Goal: Transaction & Acquisition: Purchase product/service

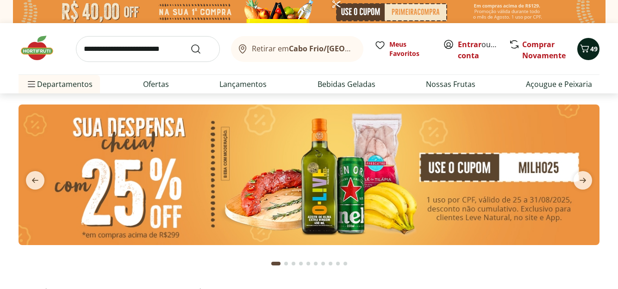
click at [591, 51] on span "49" at bounding box center [593, 48] width 7 height 9
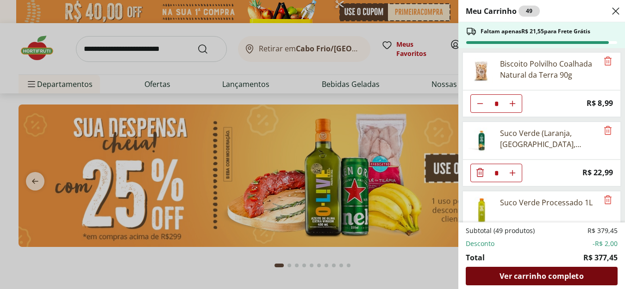
click at [518, 278] on span "Ver carrinho completo" at bounding box center [541, 276] width 84 height 7
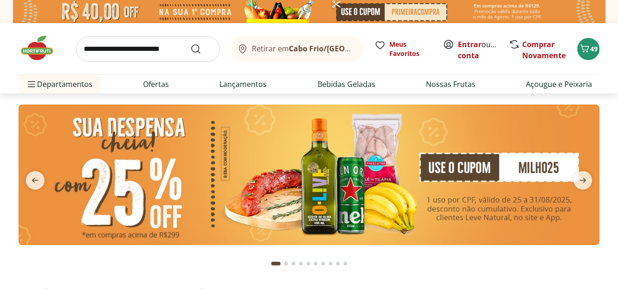
click at [543, 170] on img at bounding box center [309, 175] width 581 height 141
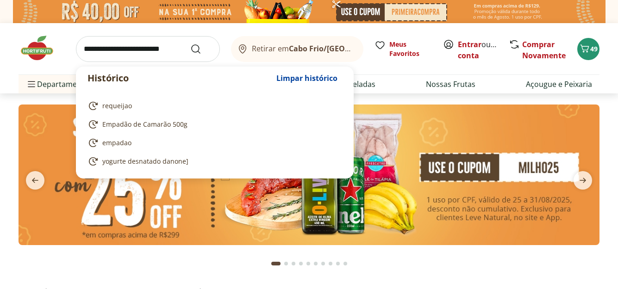
click at [88, 49] on input "search" at bounding box center [148, 49] width 144 height 26
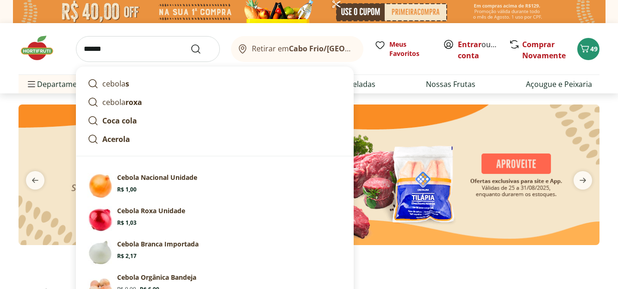
click at [190, 53] on input "******" at bounding box center [148, 49] width 144 height 26
type input "******"
click at [195, 49] on icon "Submit Search" at bounding box center [195, 49] width 11 height 11
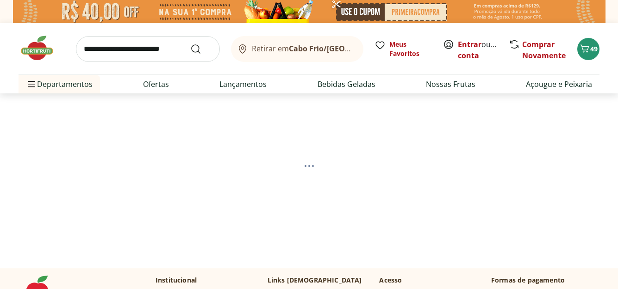
select select "**********"
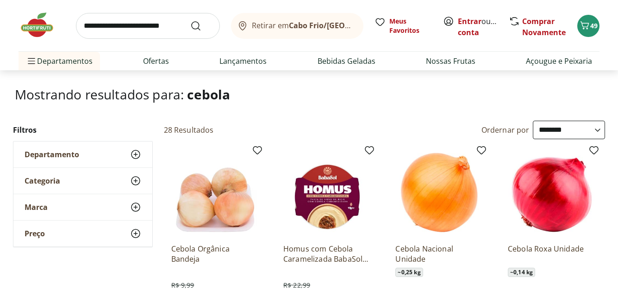
scroll to position [139, 0]
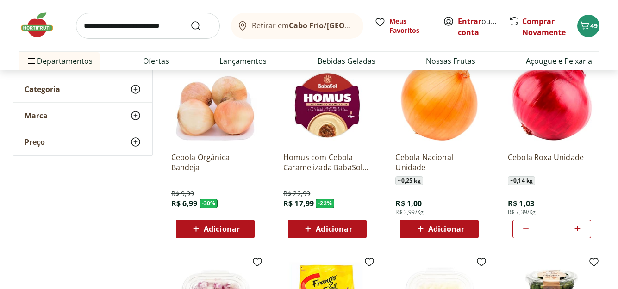
click at [441, 228] on span "Adicionar" at bounding box center [446, 228] width 36 height 7
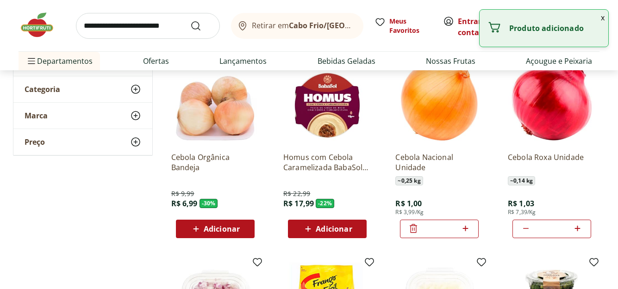
click at [441, 228] on input "*" at bounding box center [439, 229] width 41 height 10
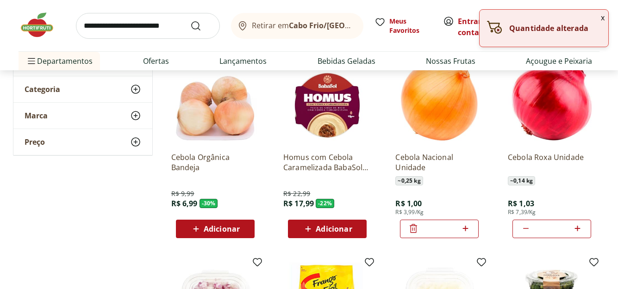
click at [461, 228] on icon at bounding box center [466, 228] width 12 height 11
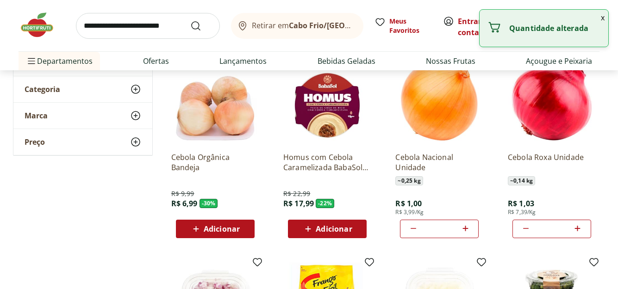
click at [461, 228] on icon at bounding box center [466, 228] width 12 height 11
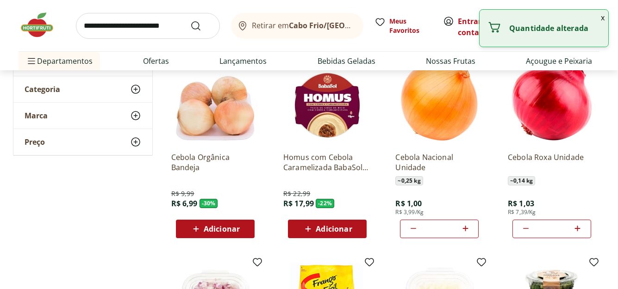
click at [461, 228] on icon at bounding box center [466, 228] width 12 height 11
type input "*"
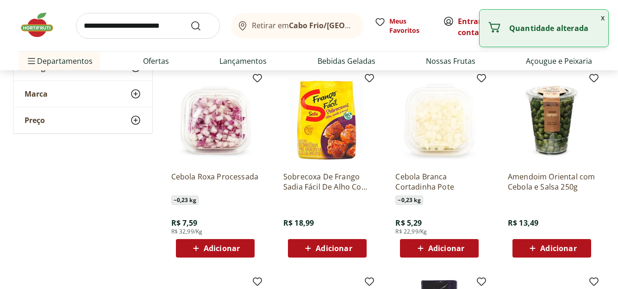
scroll to position [324, 0]
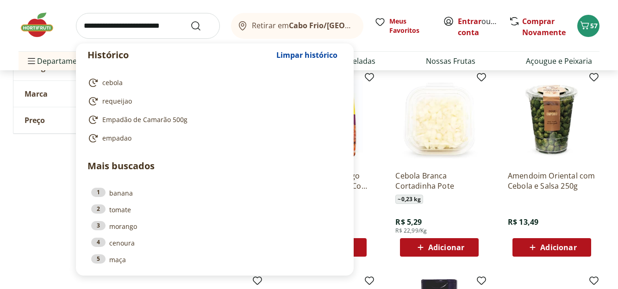
click at [82, 25] on input "search" at bounding box center [148, 26] width 144 height 26
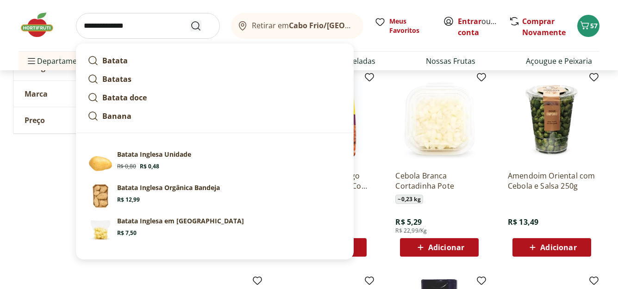
type input "**********"
click at [197, 28] on icon "Submit Search" at bounding box center [195, 25] width 11 height 11
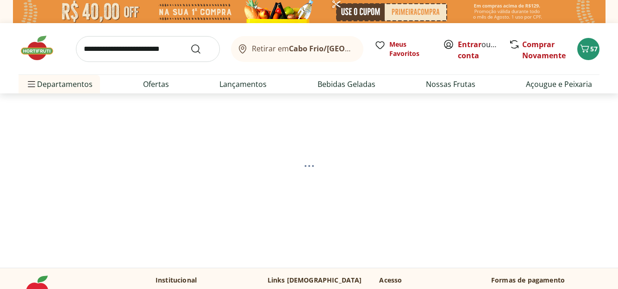
select select "**********"
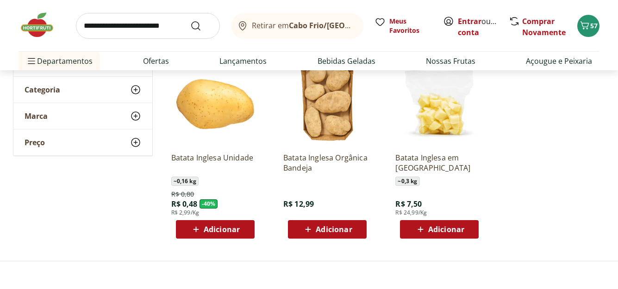
scroll to position [185, 0]
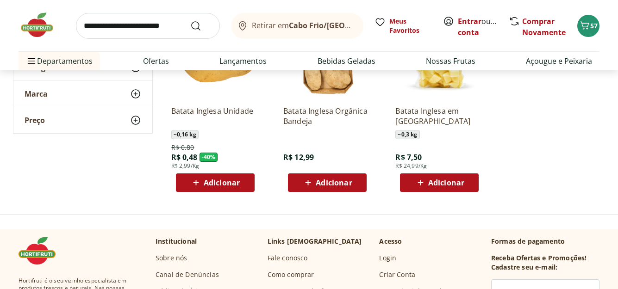
click at [224, 187] on span "Adicionar" at bounding box center [222, 182] width 36 height 7
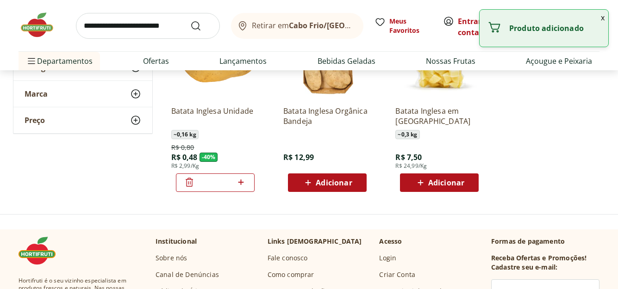
click at [241, 184] on icon at bounding box center [241, 183] width 6 height 6
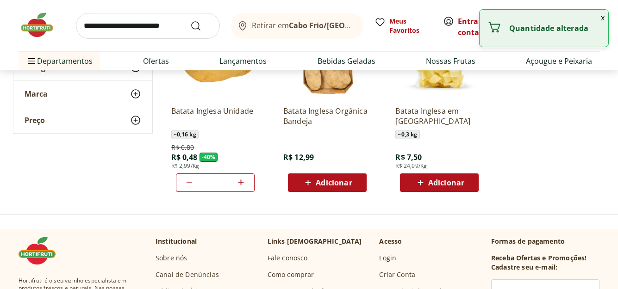
click at [241, 184] on icon at bounding box center [241, 183] width 6 height 6
type input "*"
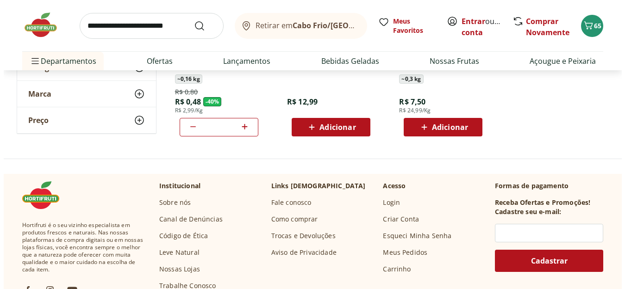
scroll to position [231, 0]
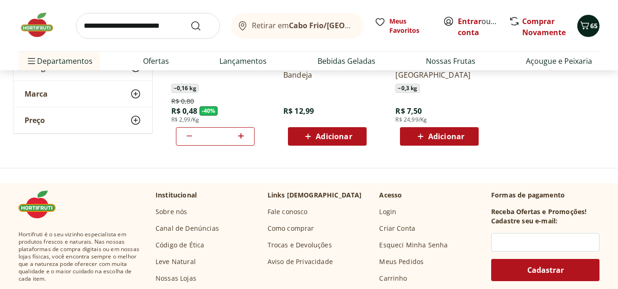
click at [591, 29] on span "65" at bounding box center [593, 25] width 7 height 9
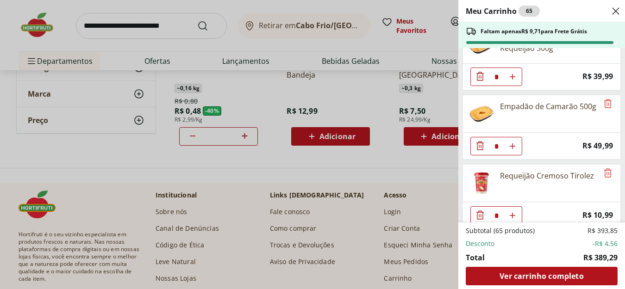
scroll to position [1495, 0]
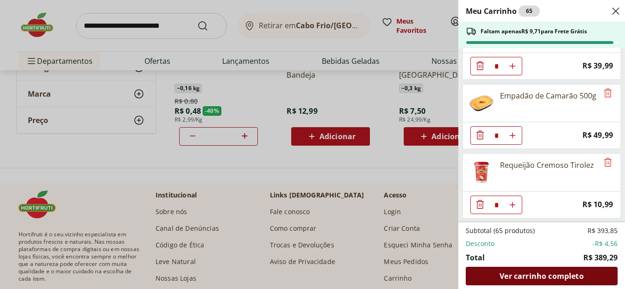
click at [505, 273] on span "Ver carrinho completo" at bounding box center [541, 276] width 84 height 7
